Goal: Browse casually

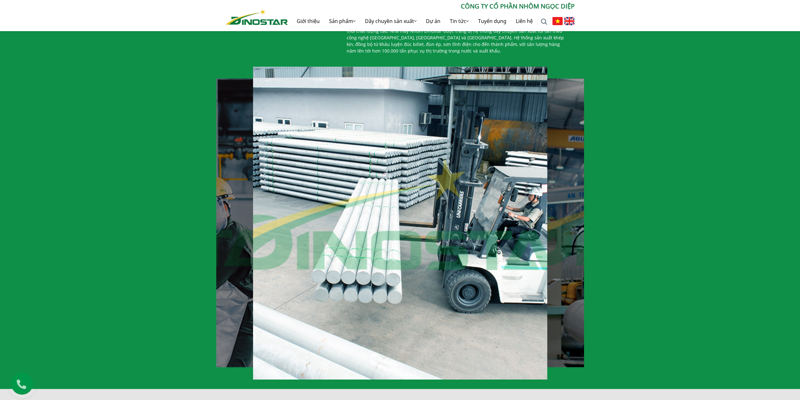
scroll to position [409, 0]
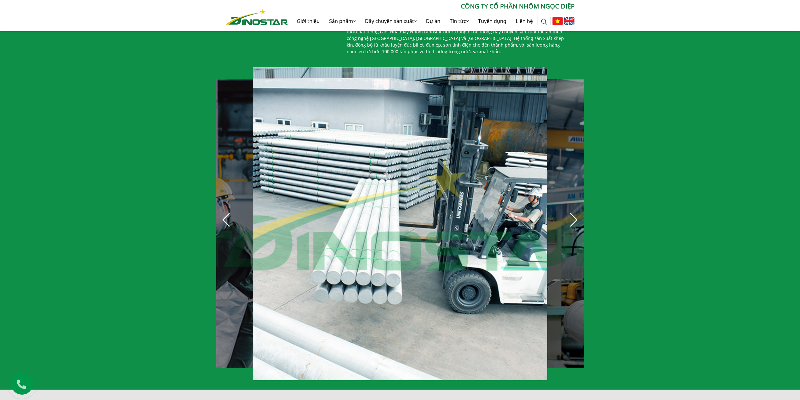
click at [572, 215] on div "Next slide" at bounding box center [574, 220] width 14 height 14
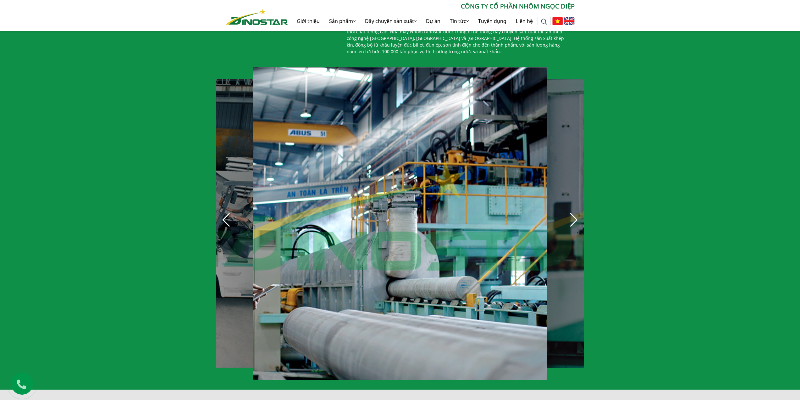
click at [572, 215] on div "Next slide" at bounding box center [574, 220] width 14 height 14
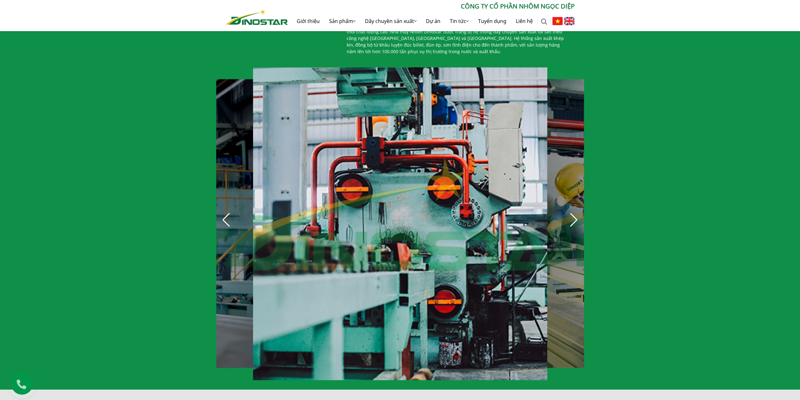
click at [572, 215] on div "Next slide" at bounding box center [574, 220] width 14 height 14
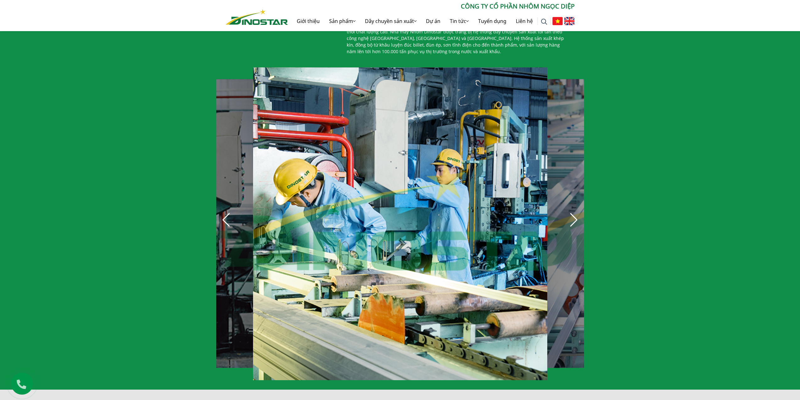
click at [572, 215] on div "Next slide" at bounding box center [574, 220] width 14 height 14
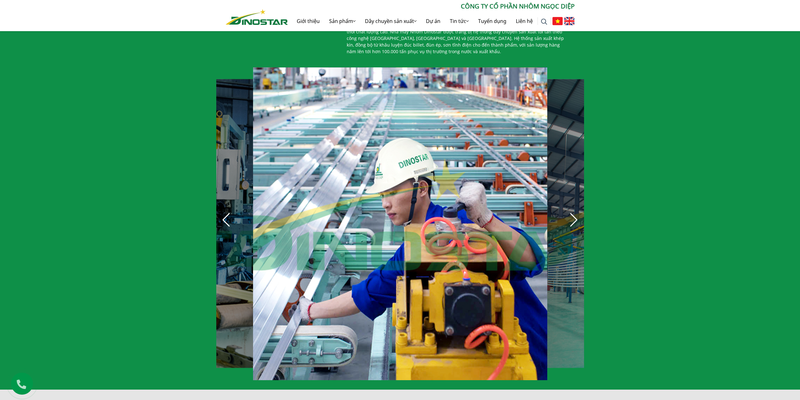
click at [572, 215] on div "Next slide" at bounding box center [574, 220] width 14 height 14
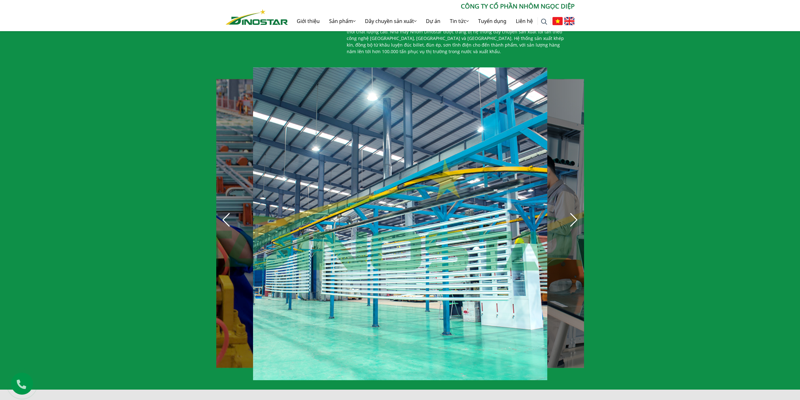
click at [572, 215] on div "Next slide" at bounding box center [574, 220] width 14 height 14
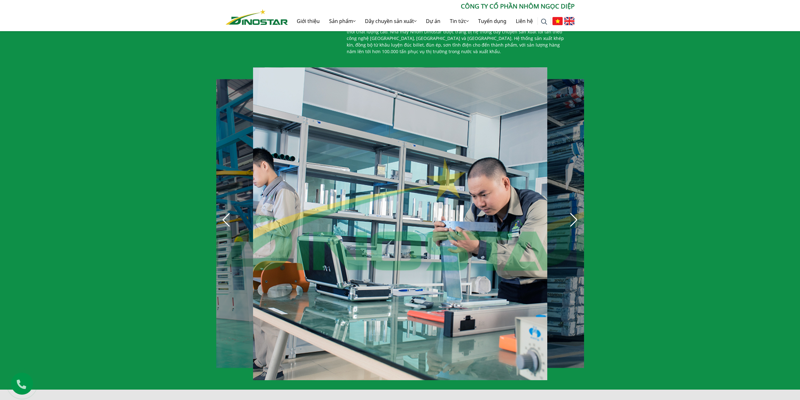
click at [572, 215] on div "Next slide" at bounding box center [574, 220] width 14 height 14
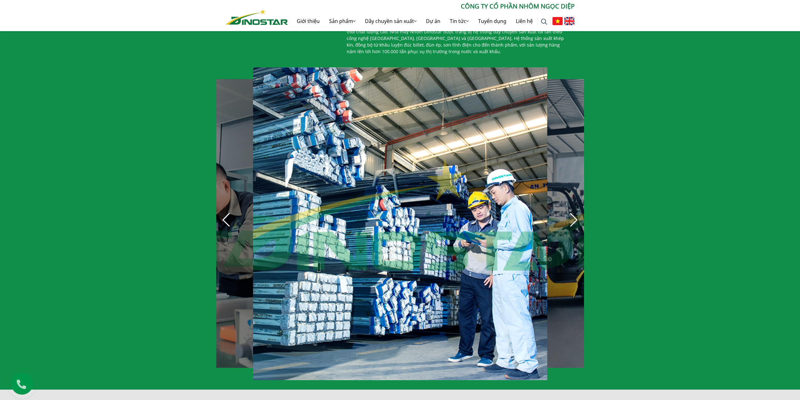
click at [572, 215] on div "Next slide" at bounding box center [574, 220] width 14 height 14
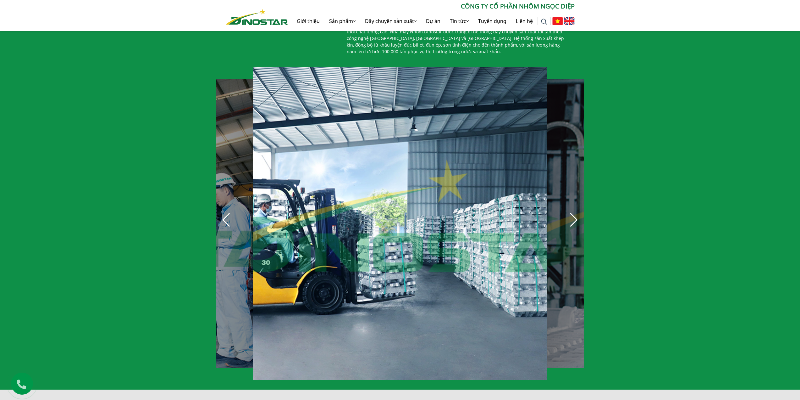
click at [572, 215] on div "Next slide" at bounding box center [574, 220] width 14 height 14
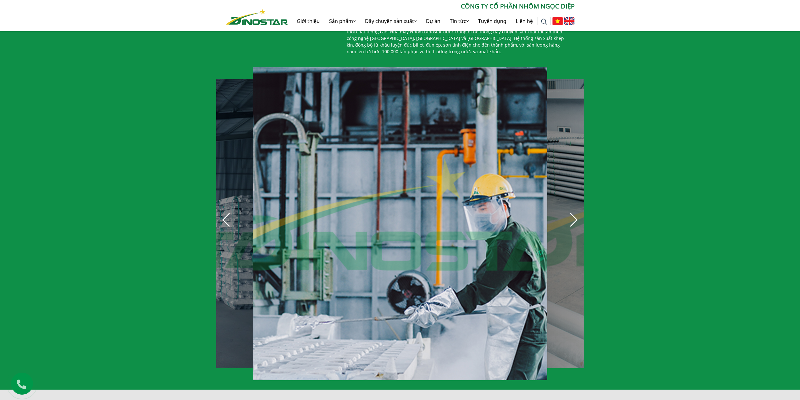
click at [572, 215] on div "Next slide" at bounding box center [574, 220] width 14 height 14
